Goal: Task Accomplishment & Management: Manage account settings

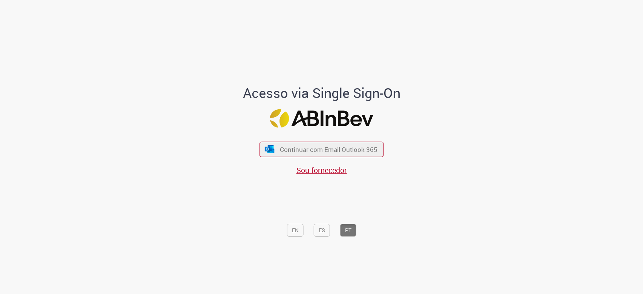
click at [308, 140] on div "Continuar com Email Outlook 365 Sou fornecedor" at bounding box center [322, 155] width 124 height 42
click at [308, 148] on span "Continuar com Email Outlook 365" at bounding box center [329, 149] width 100 height 9
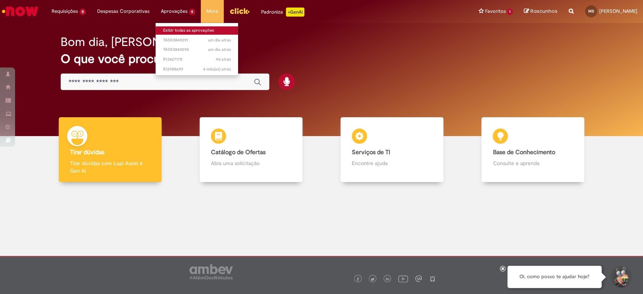
click at [181, 32] on link "Exibir todas as aprovações" at bounding box center [197, 30] width 83 height 8
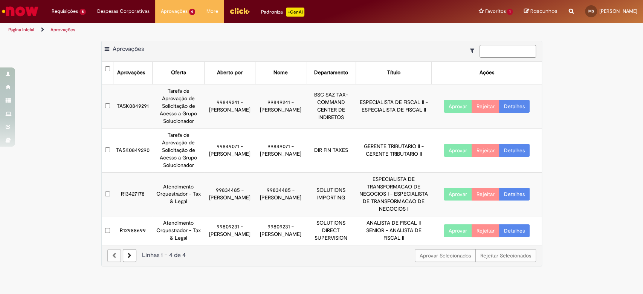
click at [451, 107] on button "Aprovar" at bounding box center [458, 106] width 28 height 13
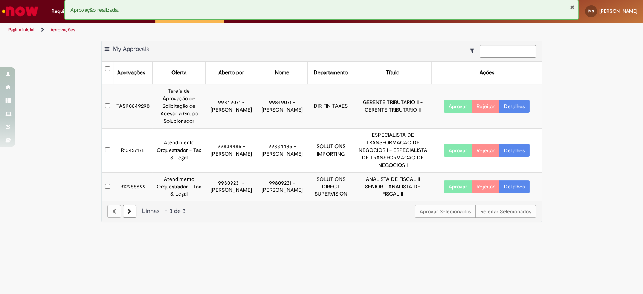
click at [451, 107] on button "Aprovar" at bounding box center [458, 106] width 28 height 13
